Goal: Task Accomplishment & Management: Manage account settings

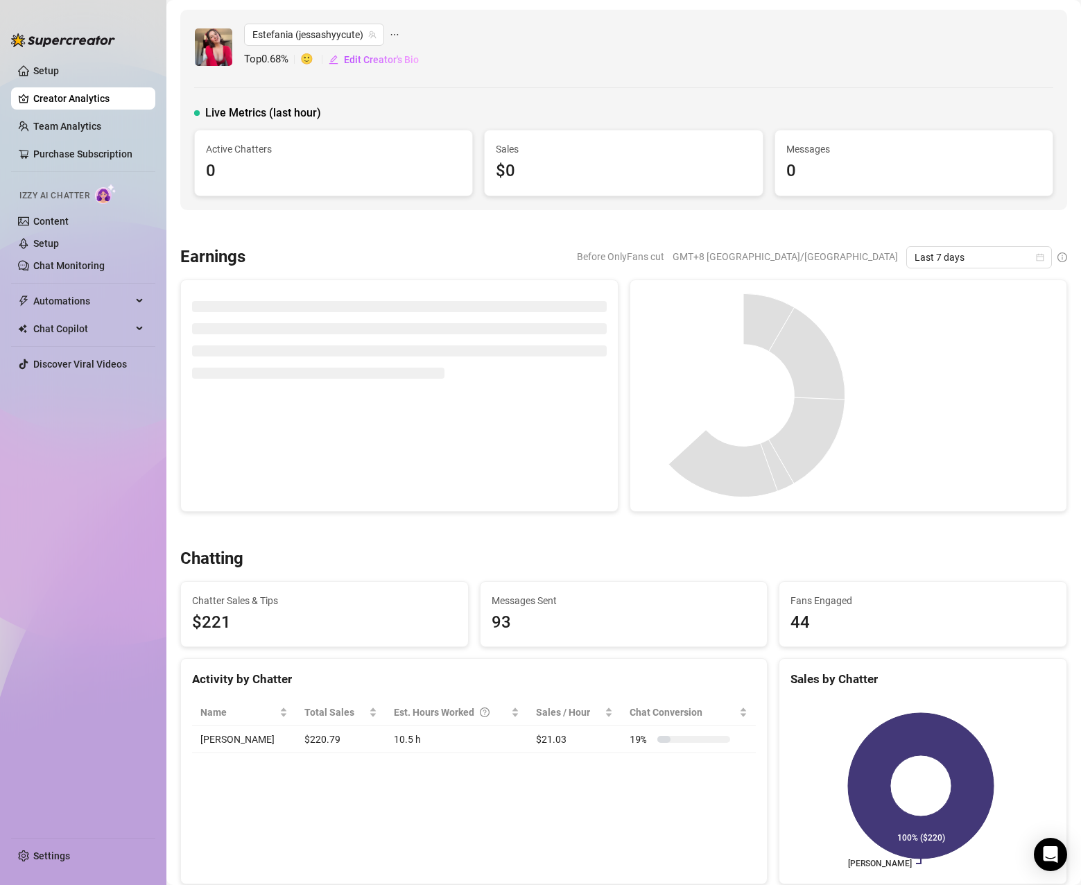
click at [56, 114] on ul "Setup Creator Analytics Team Analytics Purchase Subscription Izzy AI Chatter Co…" at bounding box center [83, 442] width 144 height 777
click at [50, 124] on link "Team Analytics" at bounding box center [67, 126] width 68 height 11
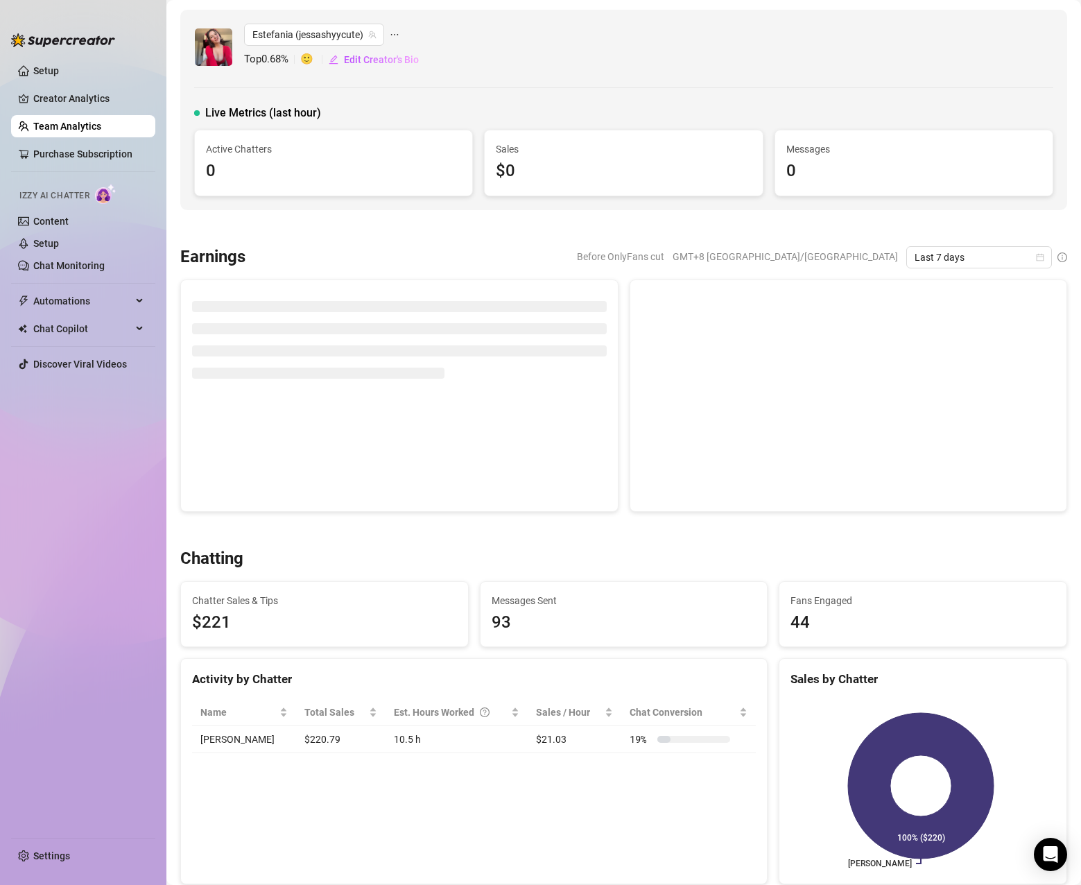
click at [60, 131] on link "Team Analytics" at bounding box center [67, 126] width 68 height 11
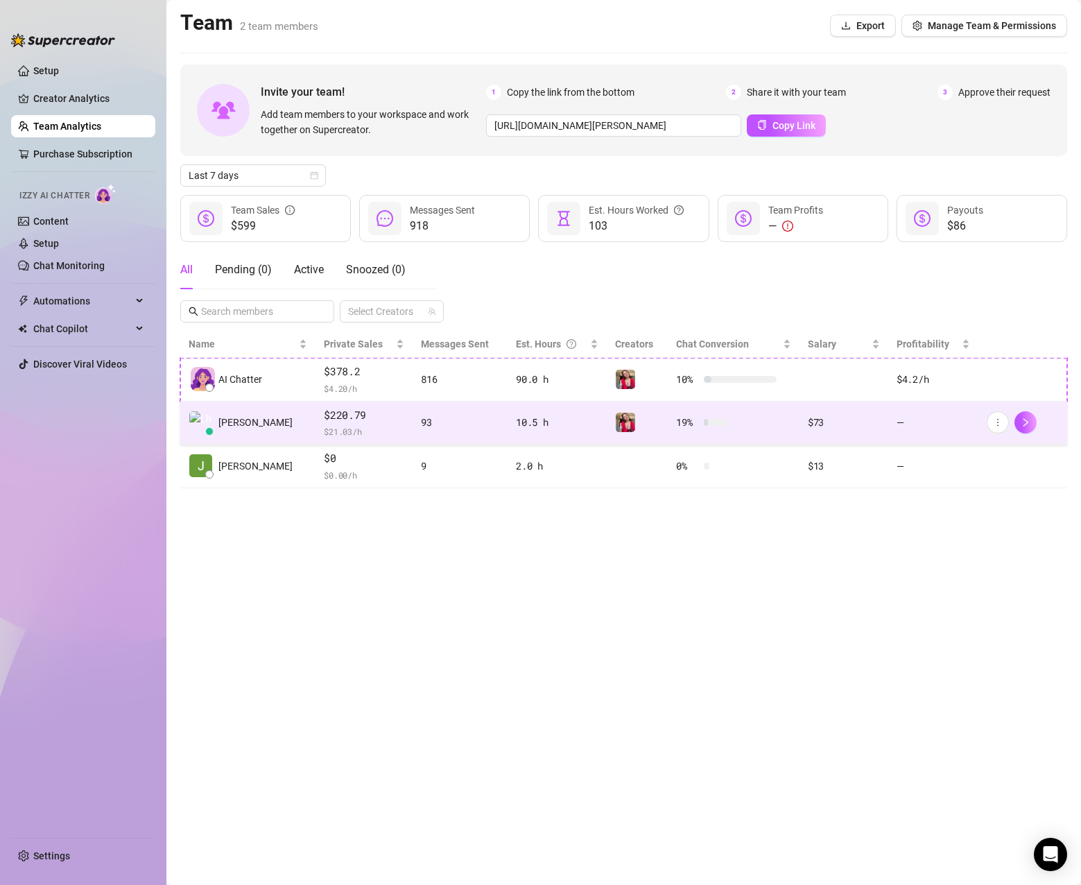
click at [827, 424] on div "$73" at bounding box center [844, 422] width 72 height 15
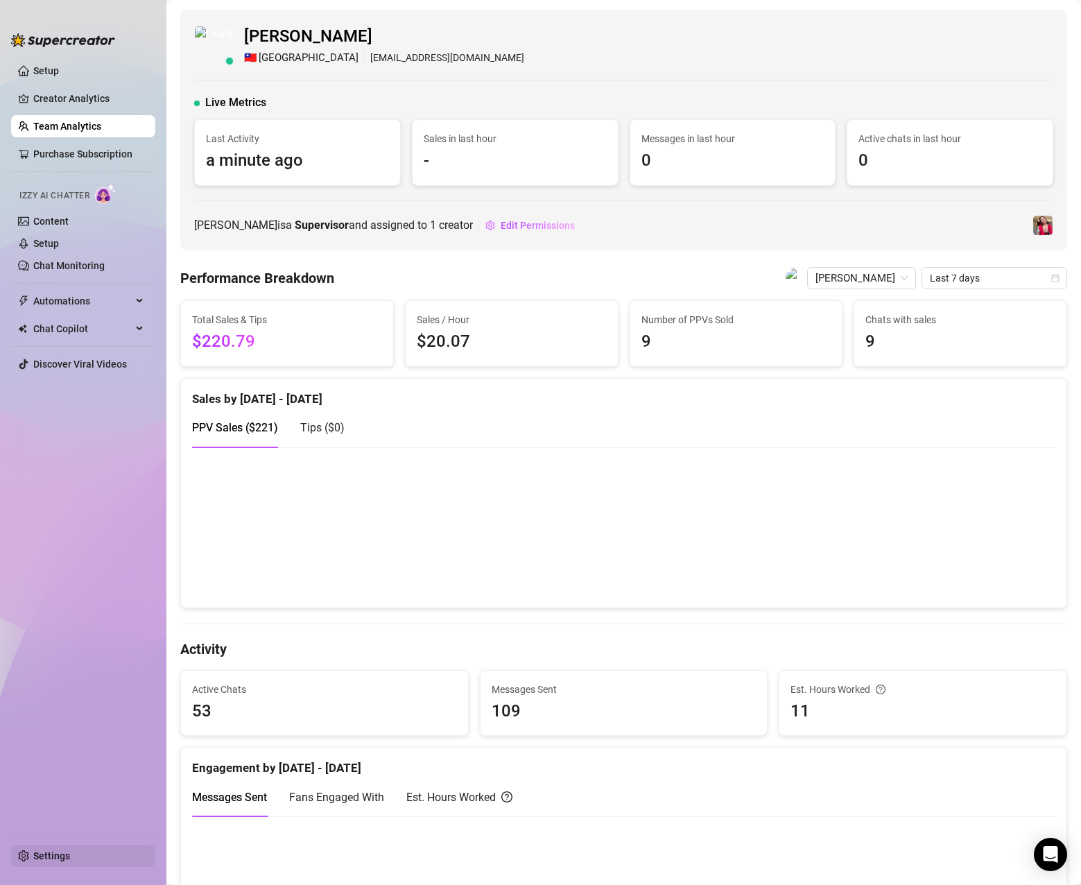
drag, startPoint x: 53, startPoint y: 853, endPoint x: 60, endPoint y: 854, distance: 7.8
click at [53, 854] on link "Settings" at bounding box center [51, 855] width 37 height 11
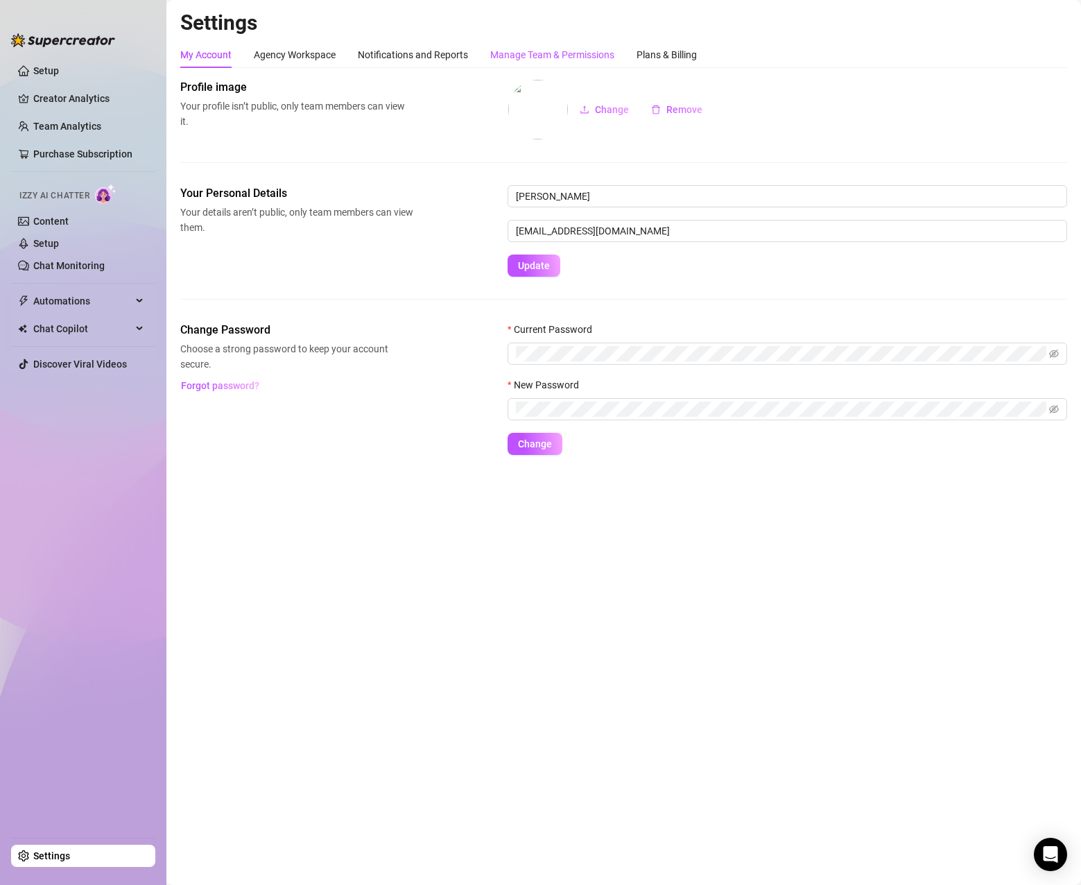
click at [548, 49] on div "Manage Team & Permissions" at bounding box center [552, 54] width 124 height 15
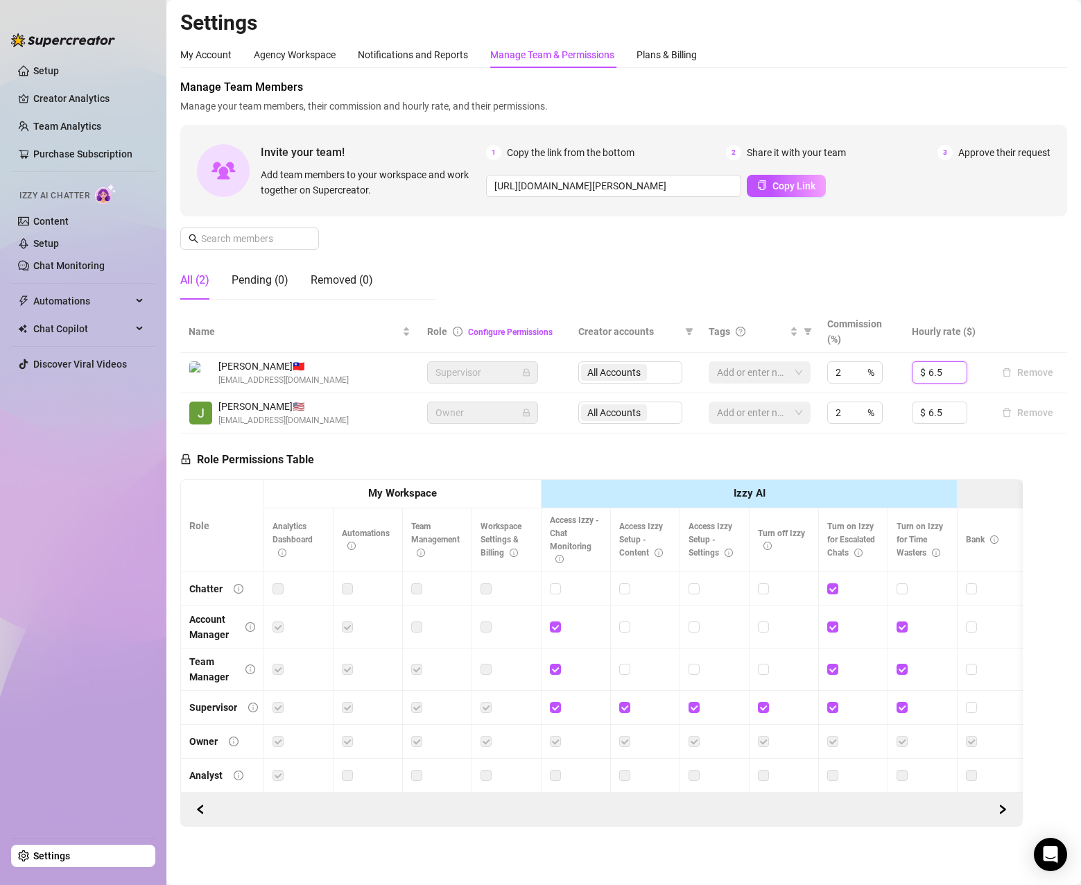
drag, startPoint x: 940, startPoint y: 370, endPoint x: 887, endPoint y: 370, distance: 52.7
click at [887, 370] on tr "[PERSON_NAME] 🇹🇼 [EMAIL_ADDRESS][DOMAIN_NAME] Supervisor All Accounts Add or en…" at bounding box center [623, 373] width 887 height 40
click at [1004, 327] on th at bounding box center [1027, 332] width 79 height 42
click at [957, 379] on icon "down" at bounding box center [959, 376] width 5 height 5
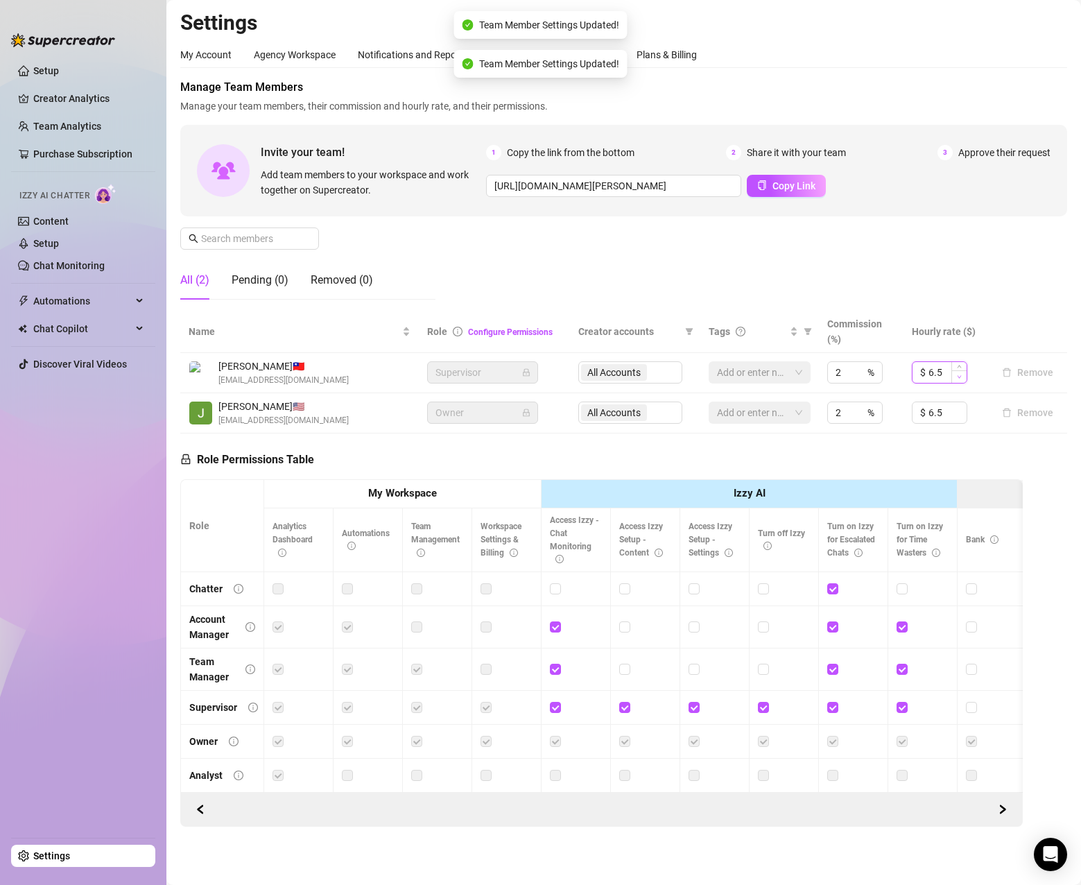
click at [957, 379] on icon "down" at bounding box center [959, 376] width 5 height 5
drag, startPoint x: 936, startPoint y: 370, endPoint x: 912, endPoint y: 370, distance: 23.6
click at [912, 370] on div "$ 5.5" at bounding box center [939, 372] width 55 height 22
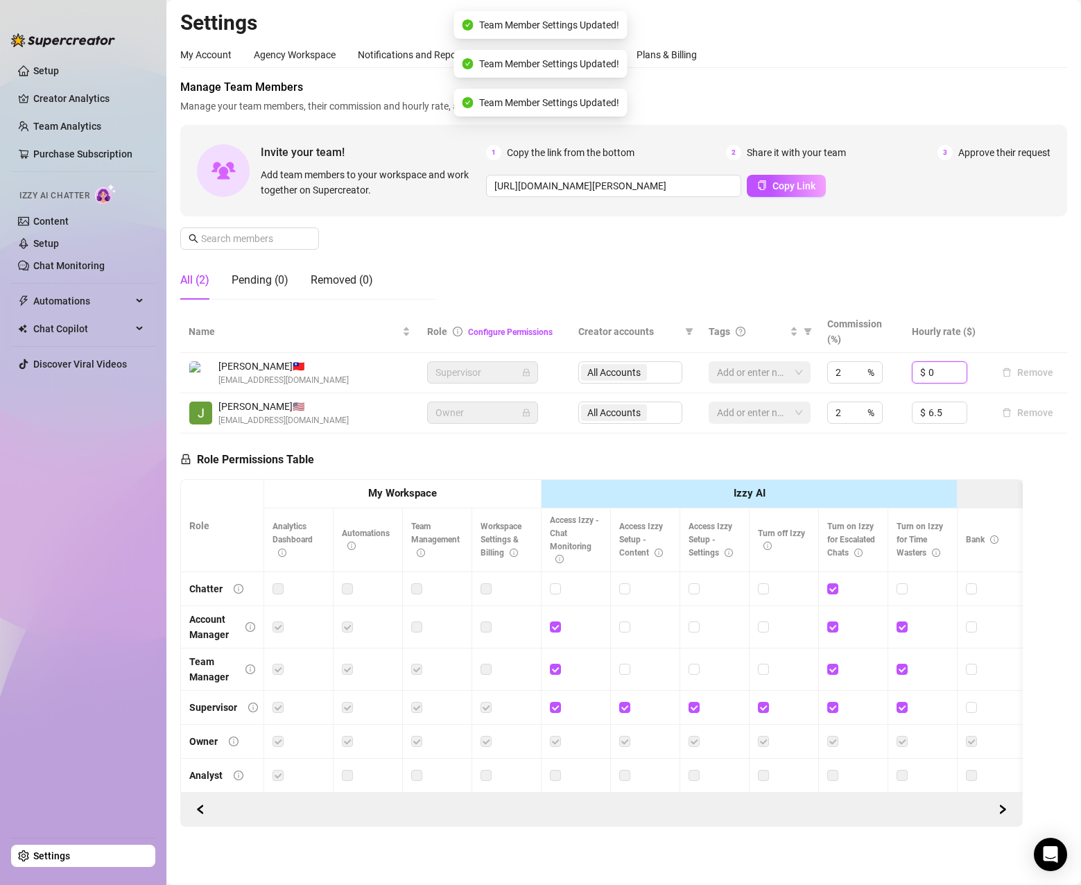
type input "0"
click at [1009, 322] on th at bounding box center [1027, 332] width 79 height 42
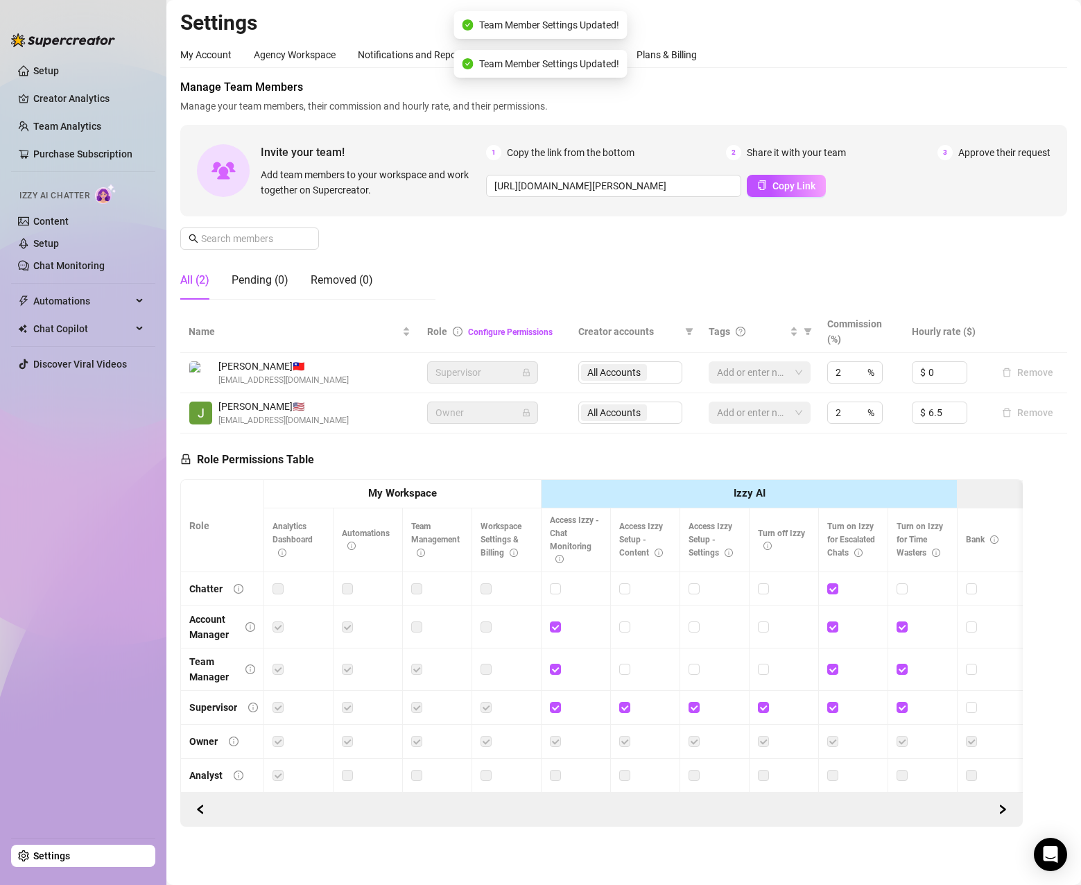
click at [1009, 322] on th at bounding box center [1027, 332] width 79 height 42
click at [1006, 327] on th at bounding box center [1027, 332] width 79 height 42
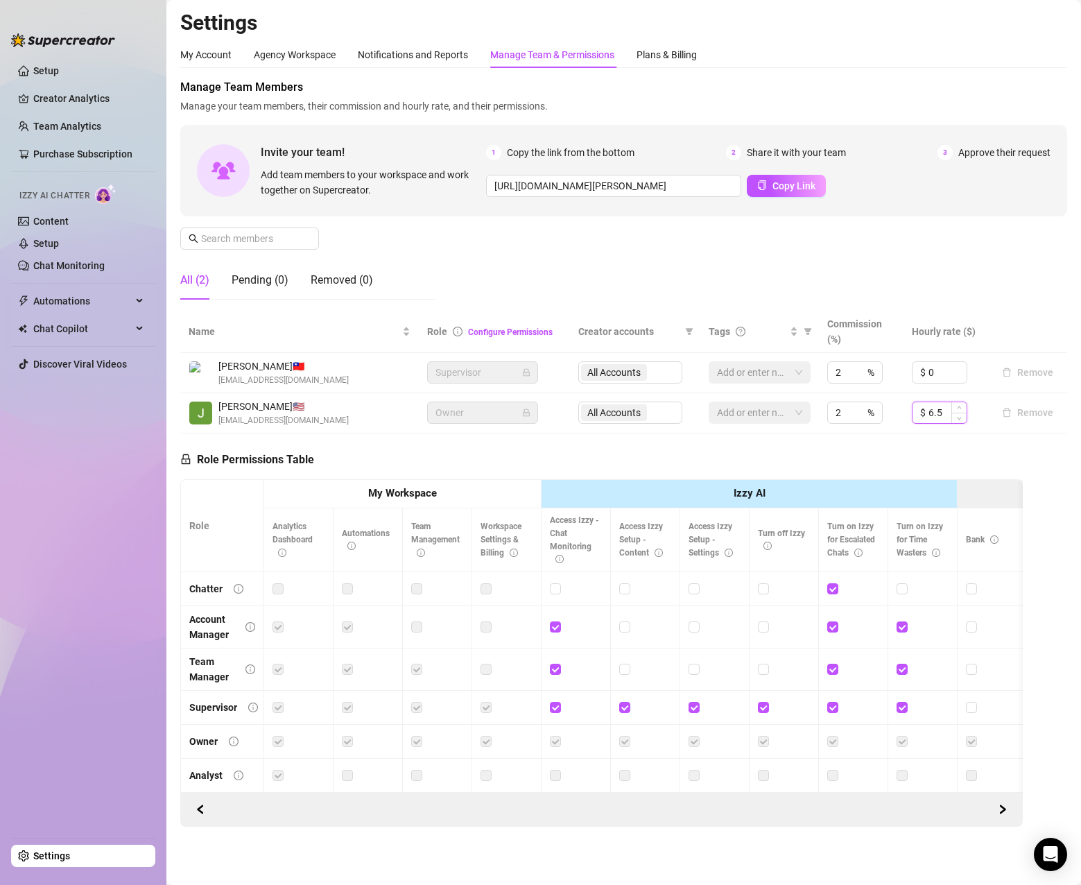
drag, startPoint x: 936, startPoint y: 419, endPoint x: 910, endPoint y: 419, distance: 25.7
click at [912, 419] on div "$ 6.5" at bounding box center [939, 412] width 55 height 22
click at [1013, 322] on th at bounding box center [1027, 332] width 79 height 42
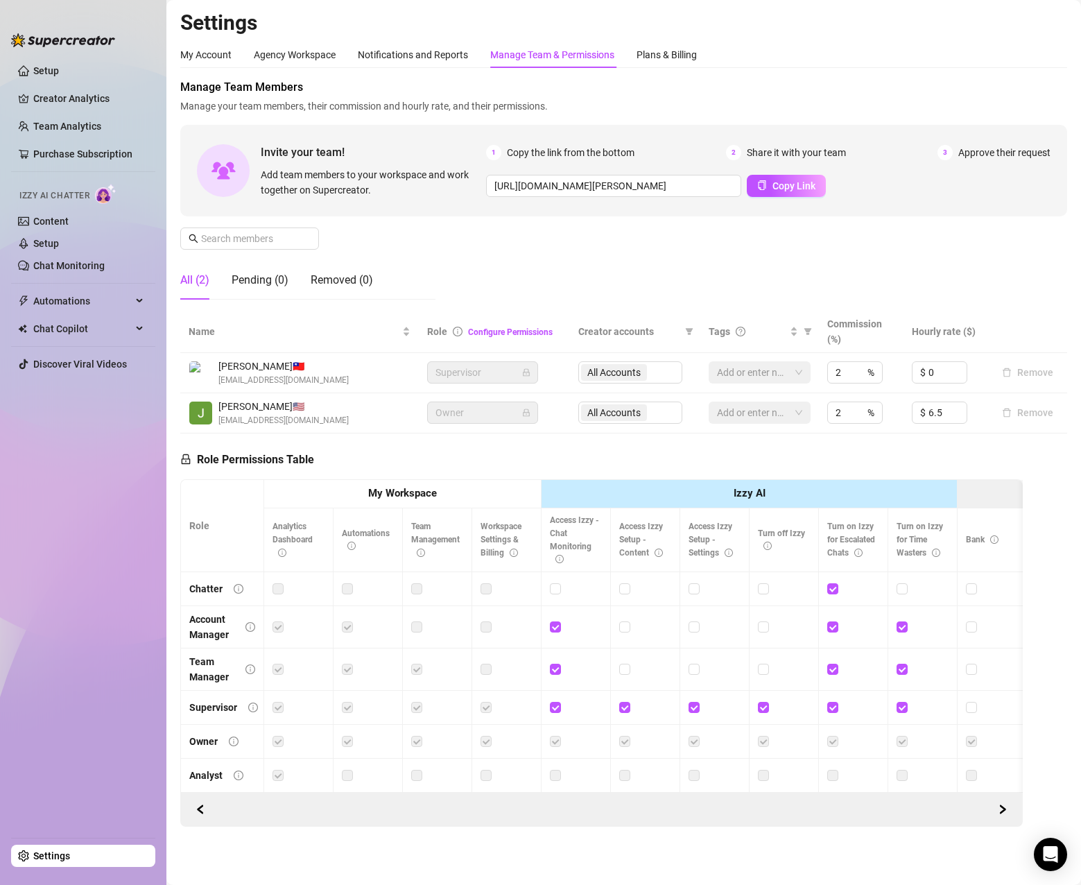
type input "0"
click at [1013, 322] on th at bounding box center [1027, 332] width 79 height 42
click at [1007, 322] on th at bounding box center [1027, 332] width 79 height 42
click at [67, 130] on link "Team Analytics" at bounding box center [67, 126] width 68 height 11
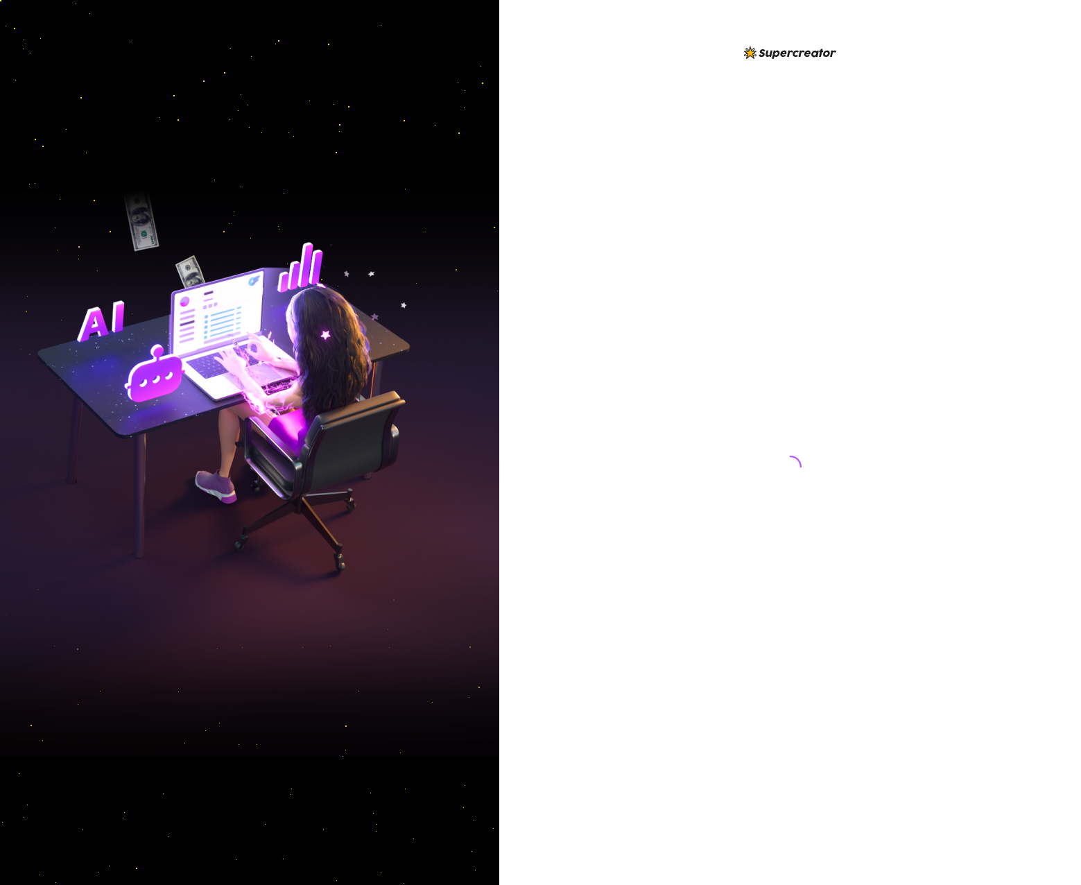
click at [643, 288] on div at bounding box center [790, 453] width 309 height 818
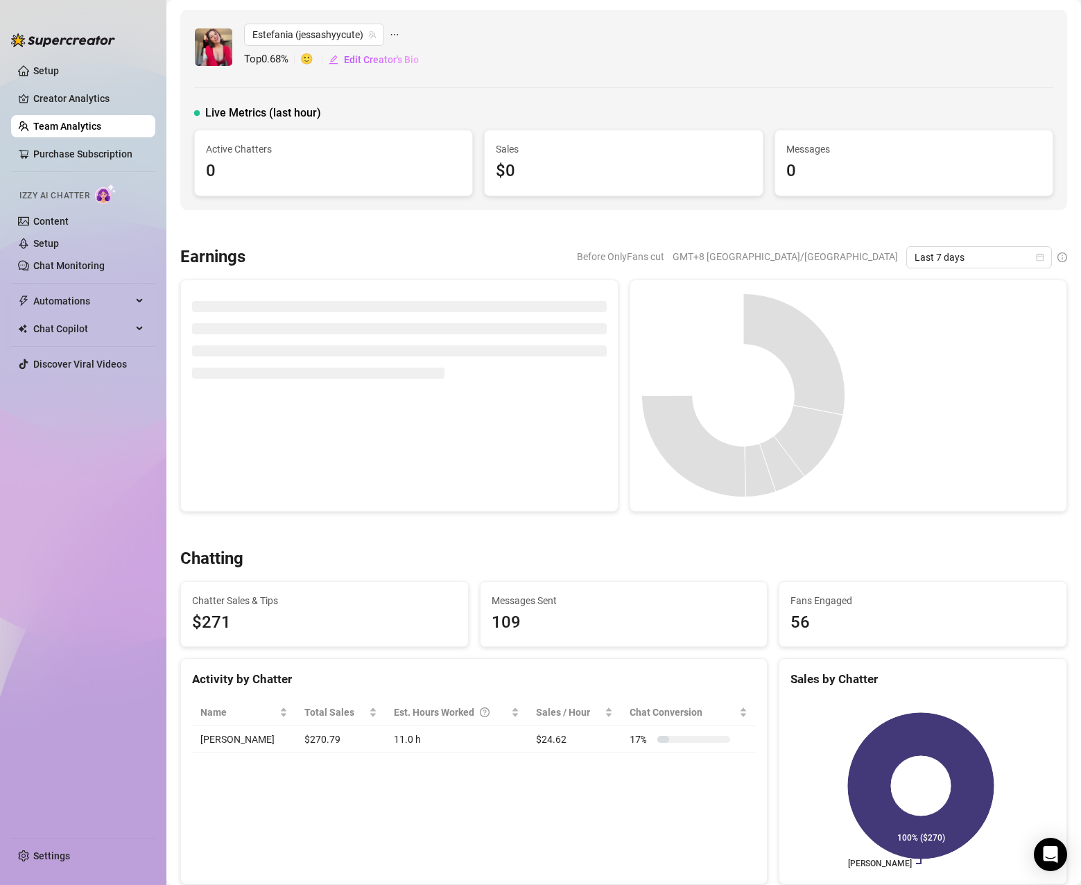
click at [66, 125] on link "Team Analytics" at bounding box center [67, 126] width 68 height 11
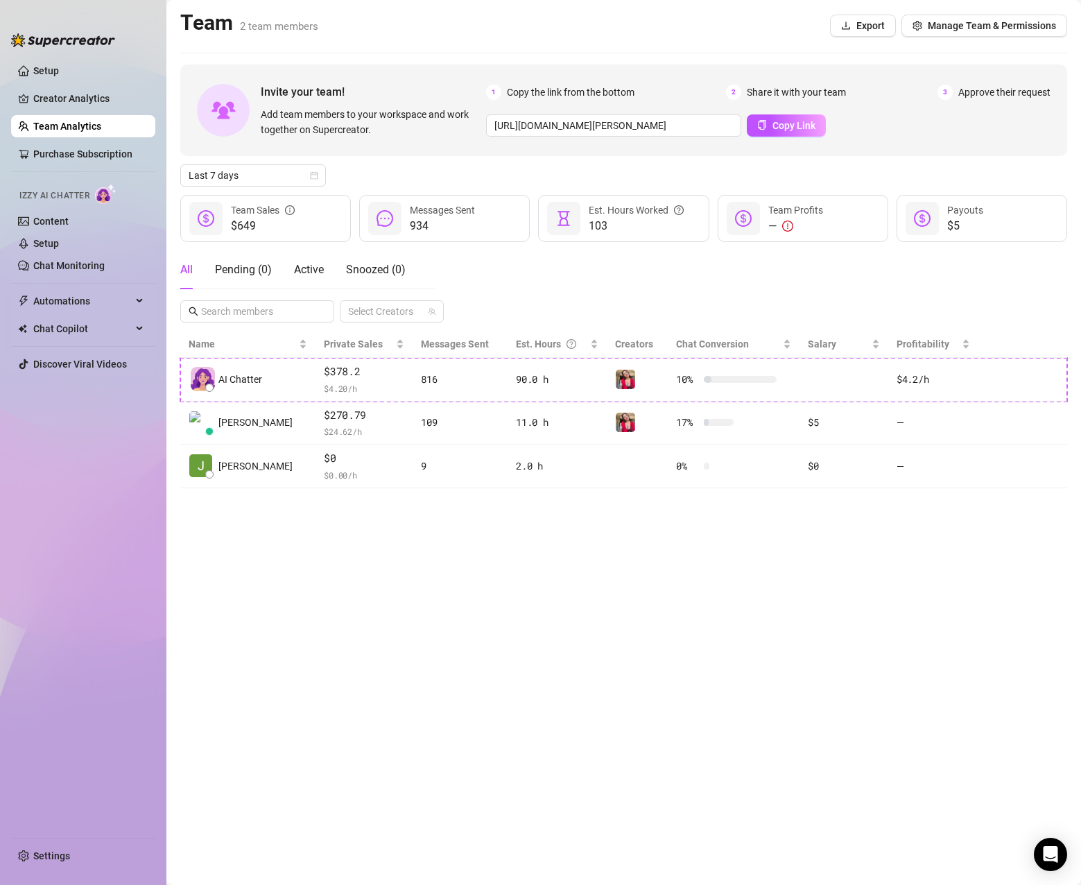
click at [361, 572] on main "Team 2 team members Export Manage Team & Permissions Invite your team! Add team…" at bounding box center [623, 442] width 914 height 885
click at [329, 649] on main "Team 2 team members Export Manage Team & Permissions Invite your team! Add team…" at bounding box center [623, 442] width 914 height 885
click at [234, 604] on main "Team 2 team members Export Manage Team & Permissions Invite your team! Add team…" at bounding box center [623, 442] width 914 height 885
click at [68, 856] on link "Settings" at bounding box center [51, 855] width 37 height 11
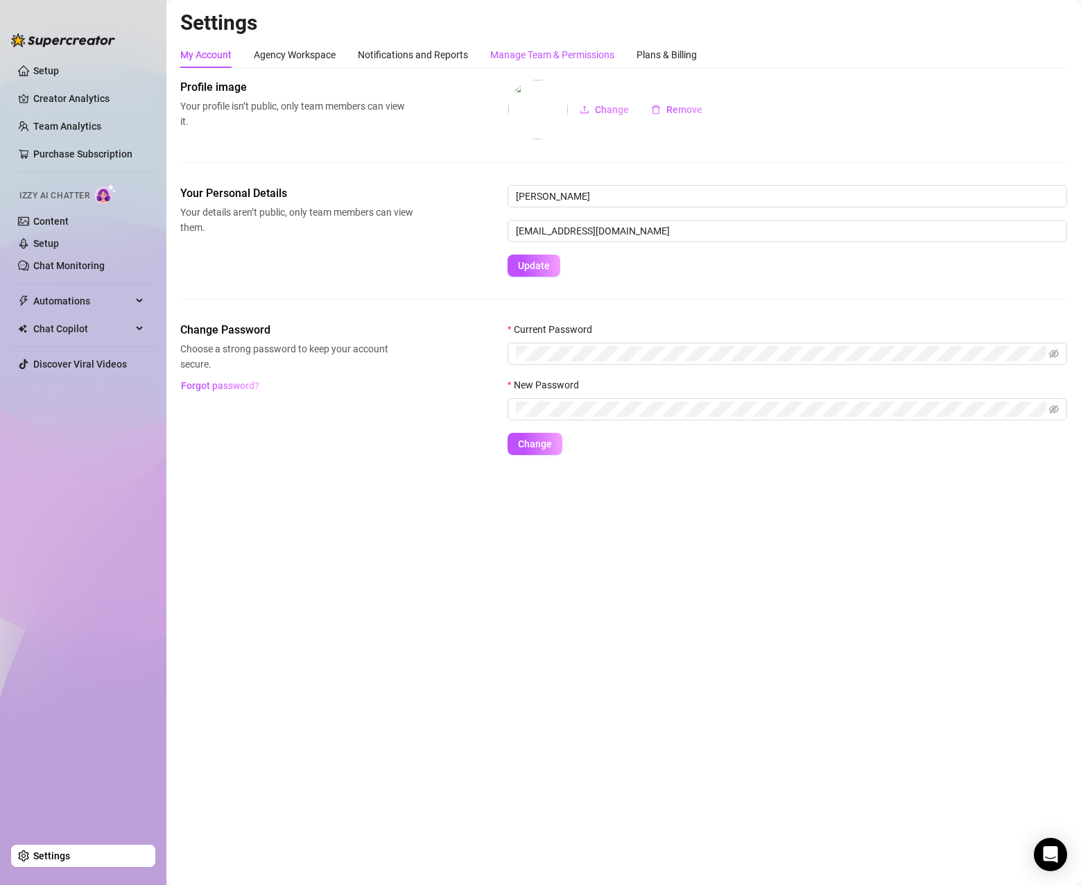
click at [582, 55] on div "Manage Team & Permissions" at bounding box center [552, 54] width 124 height 15
click at [670, 49] on div "Plans & Billing" at bounding box center [666, 54] width 60 height 15
